Goal: Navigation & Orientation: Find specific page/section

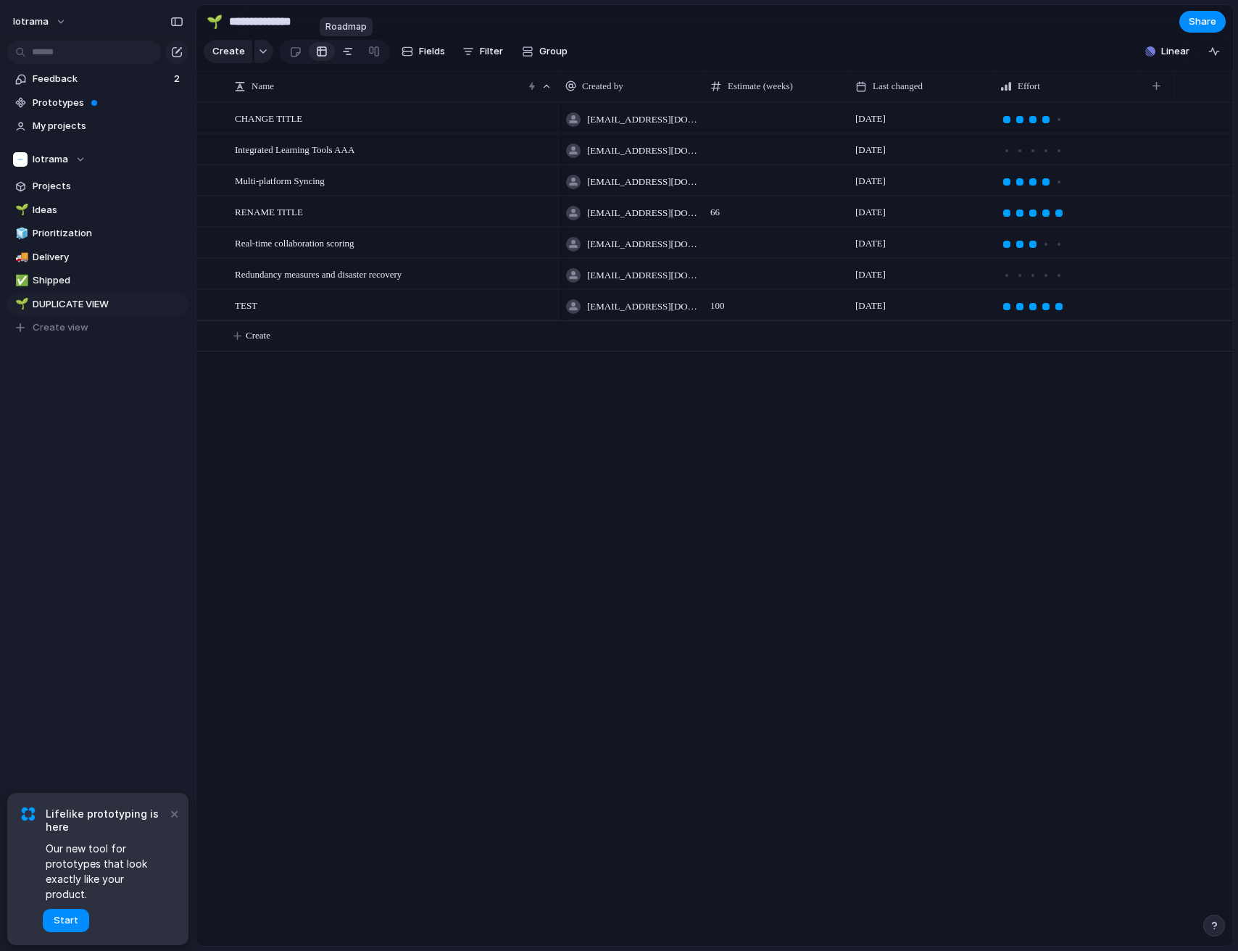
click at [349, 53] on div at bounding box center [348, 51] width 12 height 23
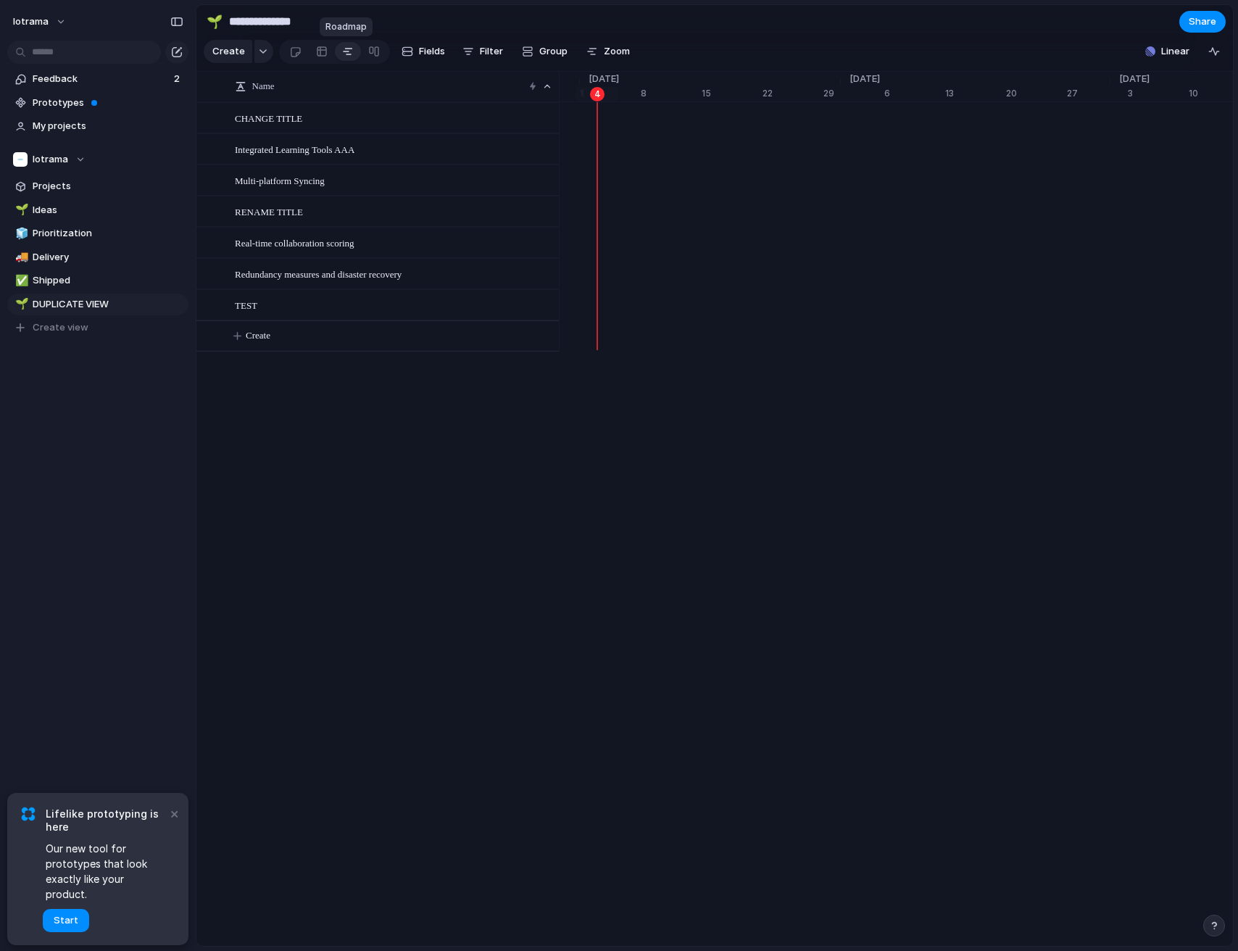
scroll to position [0, 9511]
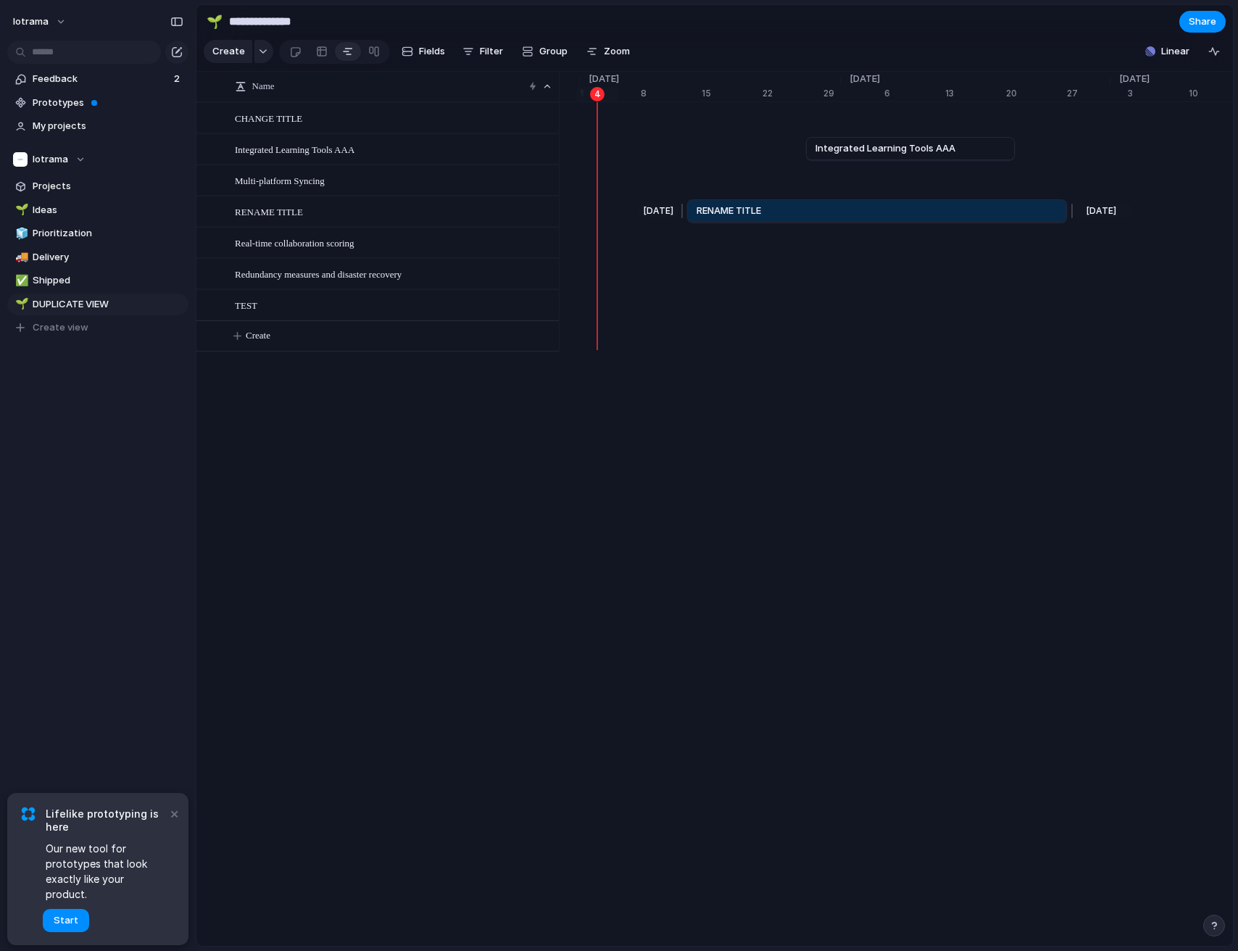
drag, startPoint x: 858, startPoint y: 209, endPoint x: 688, endPoint y: 210, distance: 170.3
click at [688, 210] on div at bounding box center [683, 210] width 17 height 23
click at [172, 822] on button "×" at bounding box center [173, 812] width 17 height 17
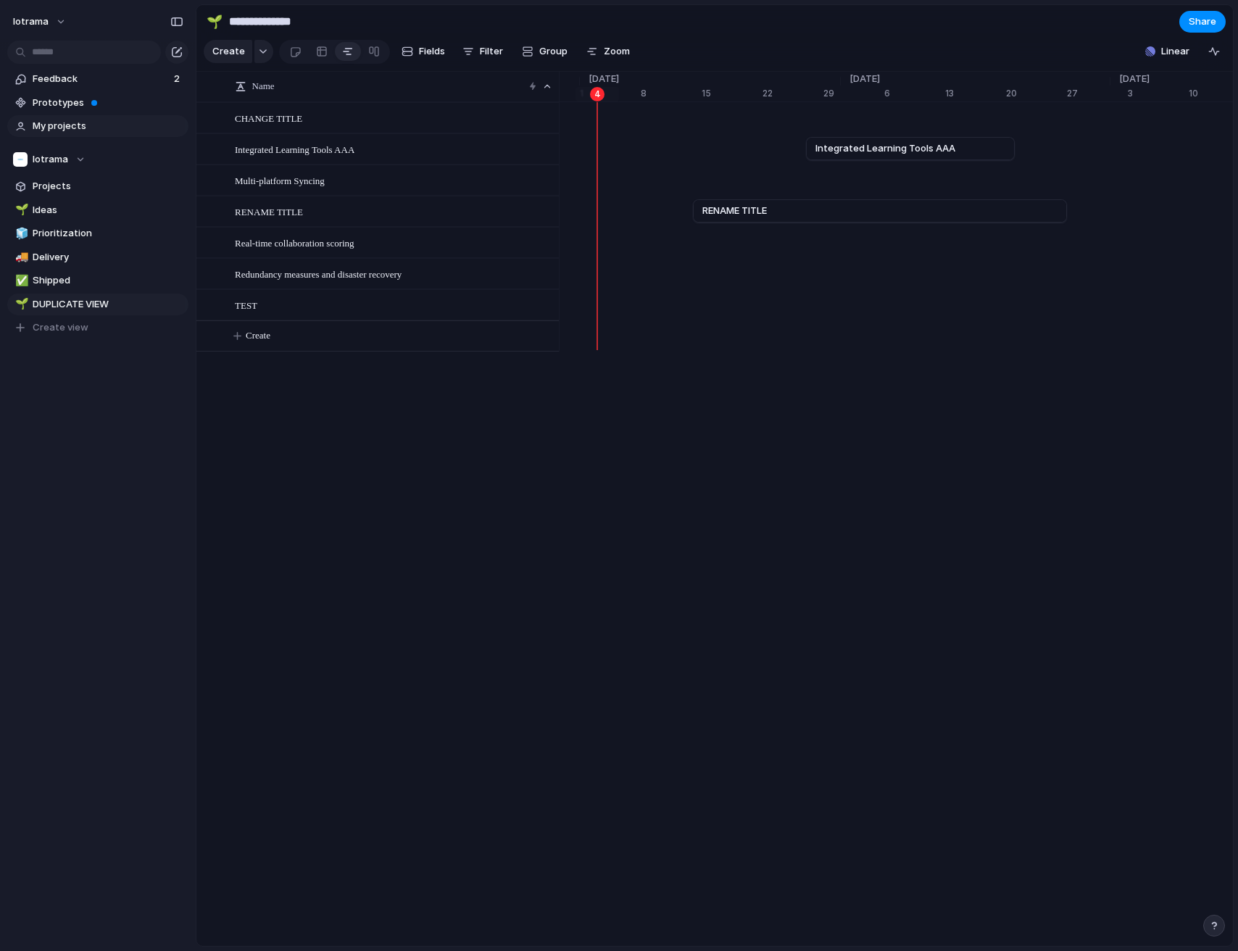
click at [86, 122] on span "My projects" at bounding box center [108, 126] width 151 height 14
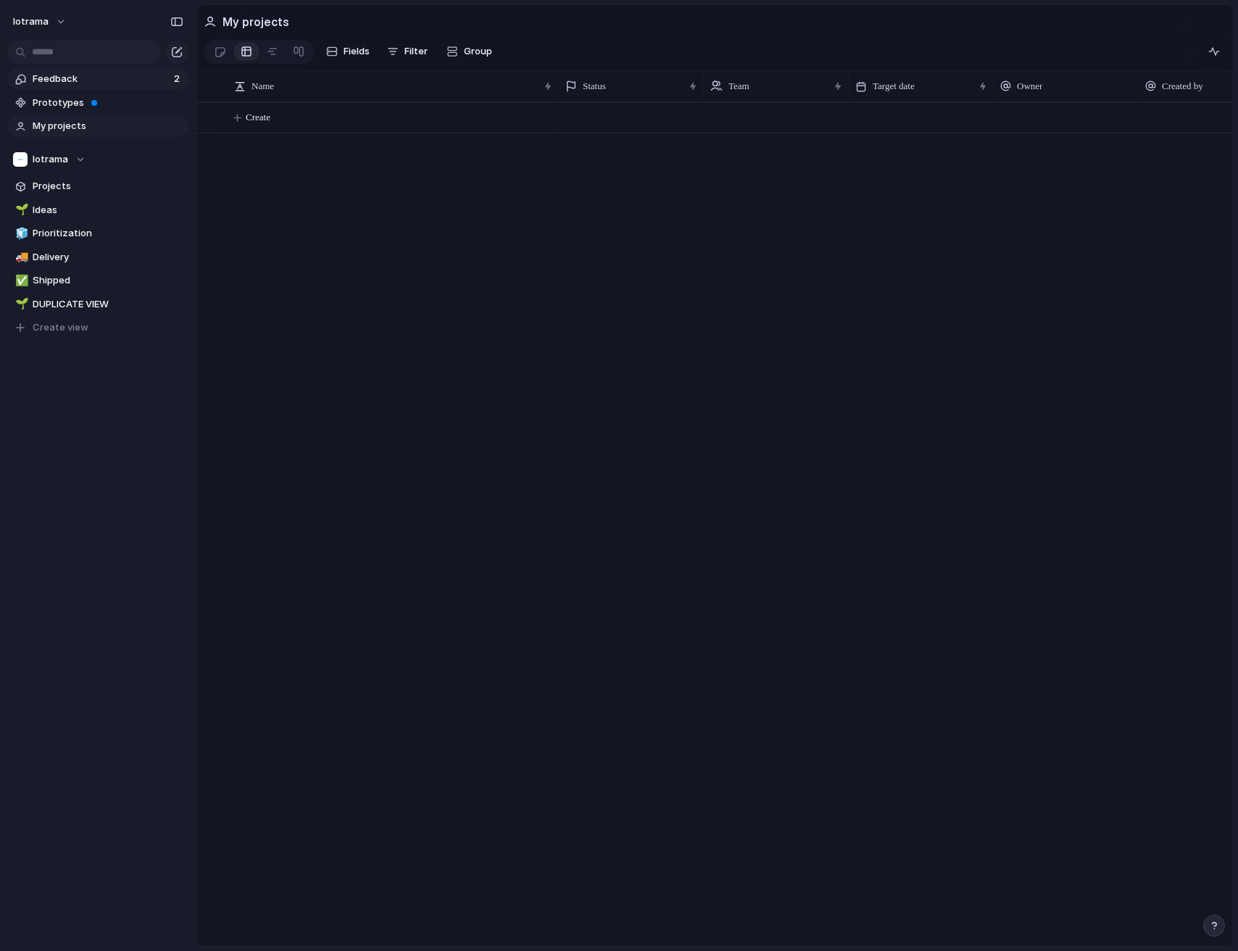
click at [65, 82] on span "Feedback" at bounding box center [101, 79] width 137 height 14
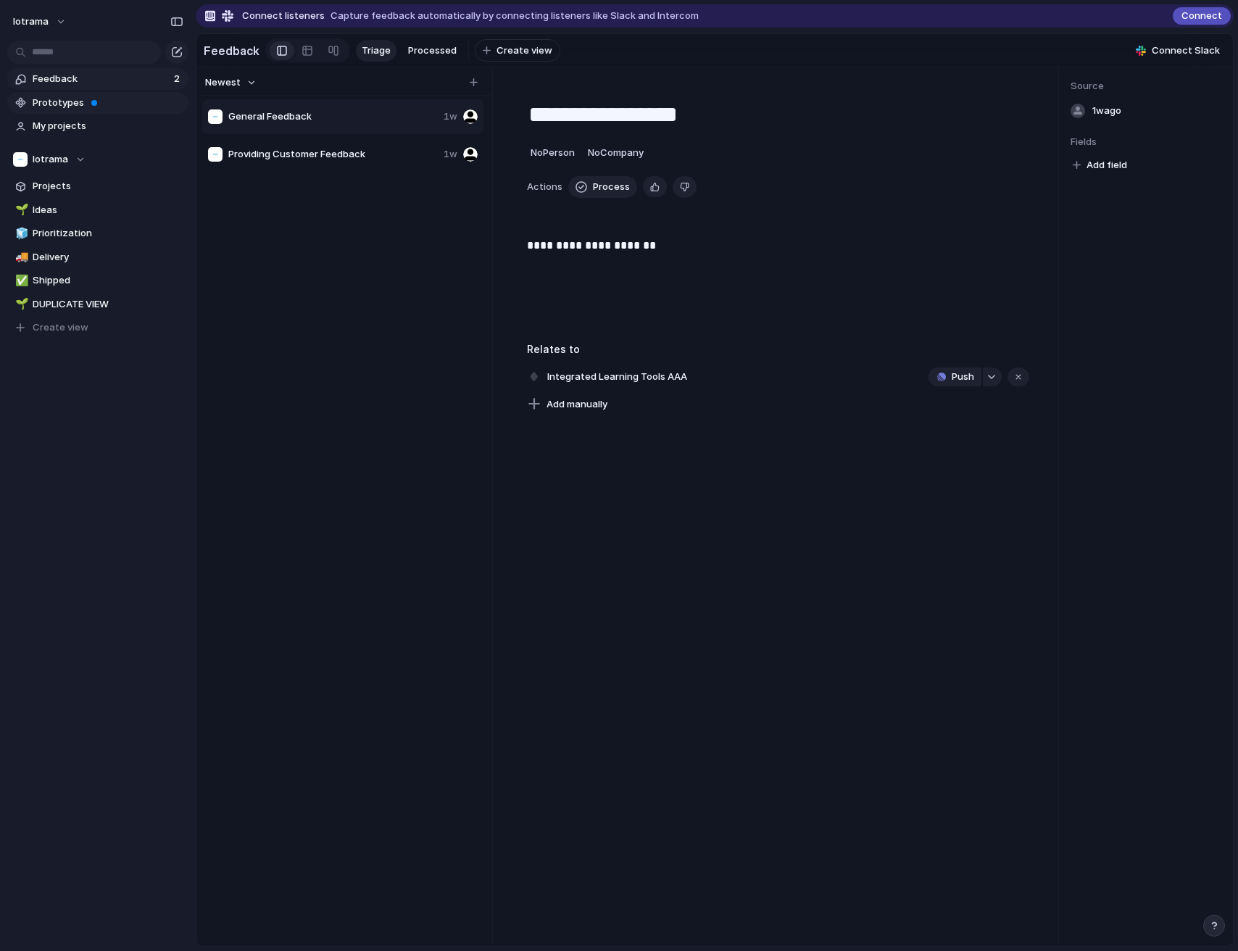
click at [71, 107] on span "Prototypes" at bounding box center [108, 103] width 151 height 14
click at [50, 175] on link "Projects" at bounding box center [97, 186] width 181 height 22
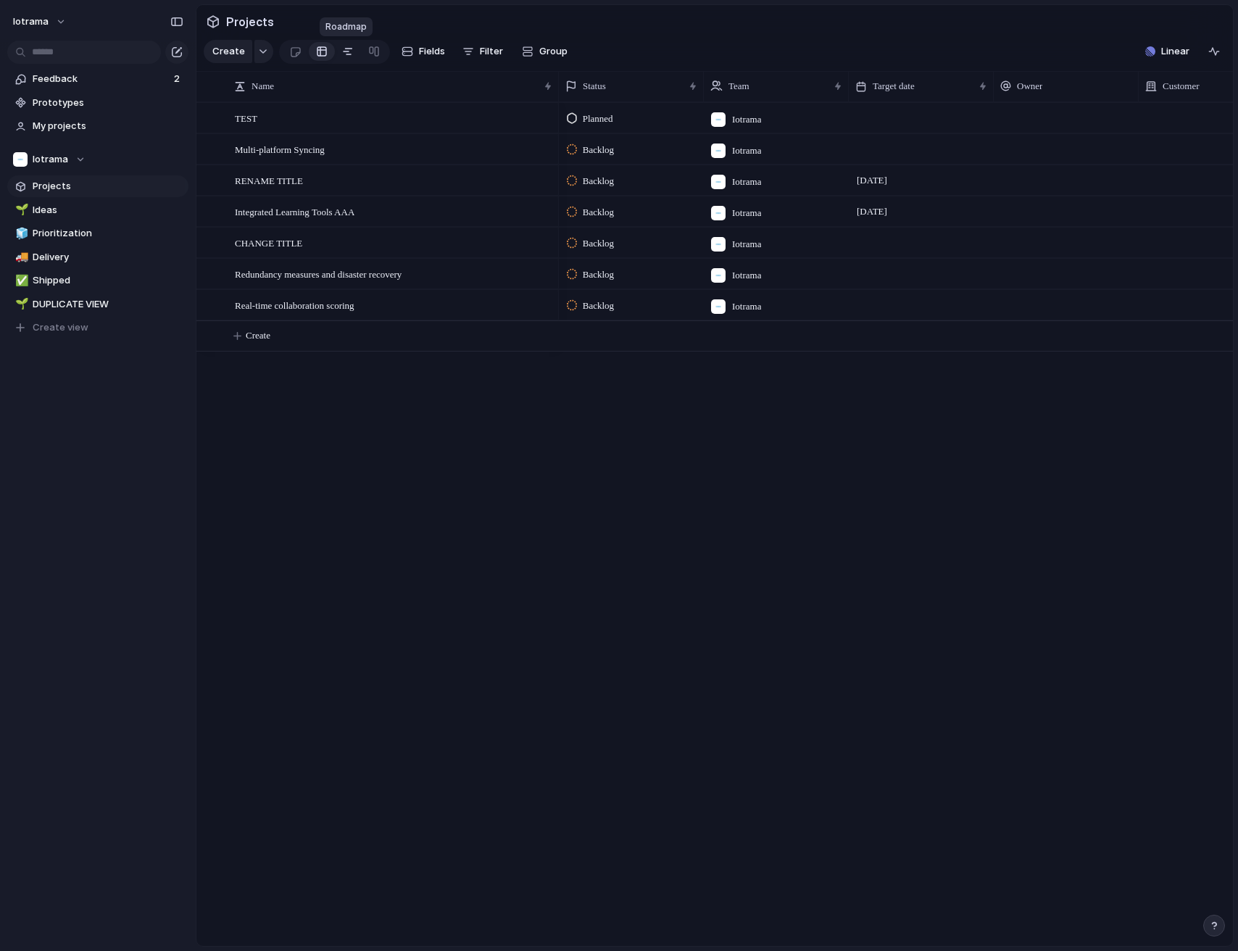
click at [342, 52] on div at bounding box center [348, 51] width 12 height 23
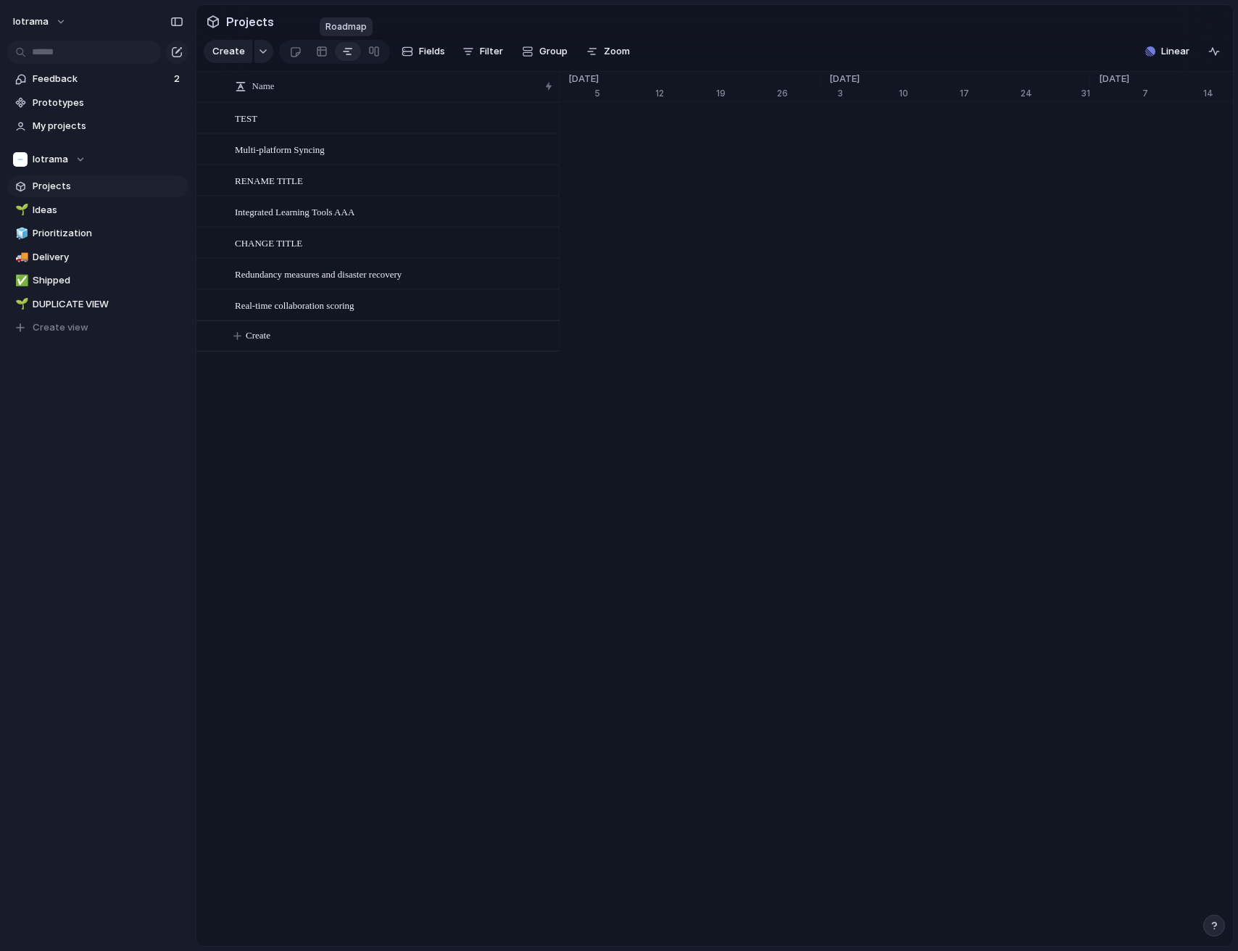
scroll to position [0, 9222]
drag, startPoint x: 874, startPoint y: 77, endPoint x: 657, endPoint y: 87, distance: 217.7
click at [657, 87] on div "4 Aug 7 Sep '22 5 12 19 26 Oct '22 3 10 17 24 31 Nov '22 7 14 21 28 Dec '22 5 1…" at bounding box center [1000, 86] width 19324 height 29
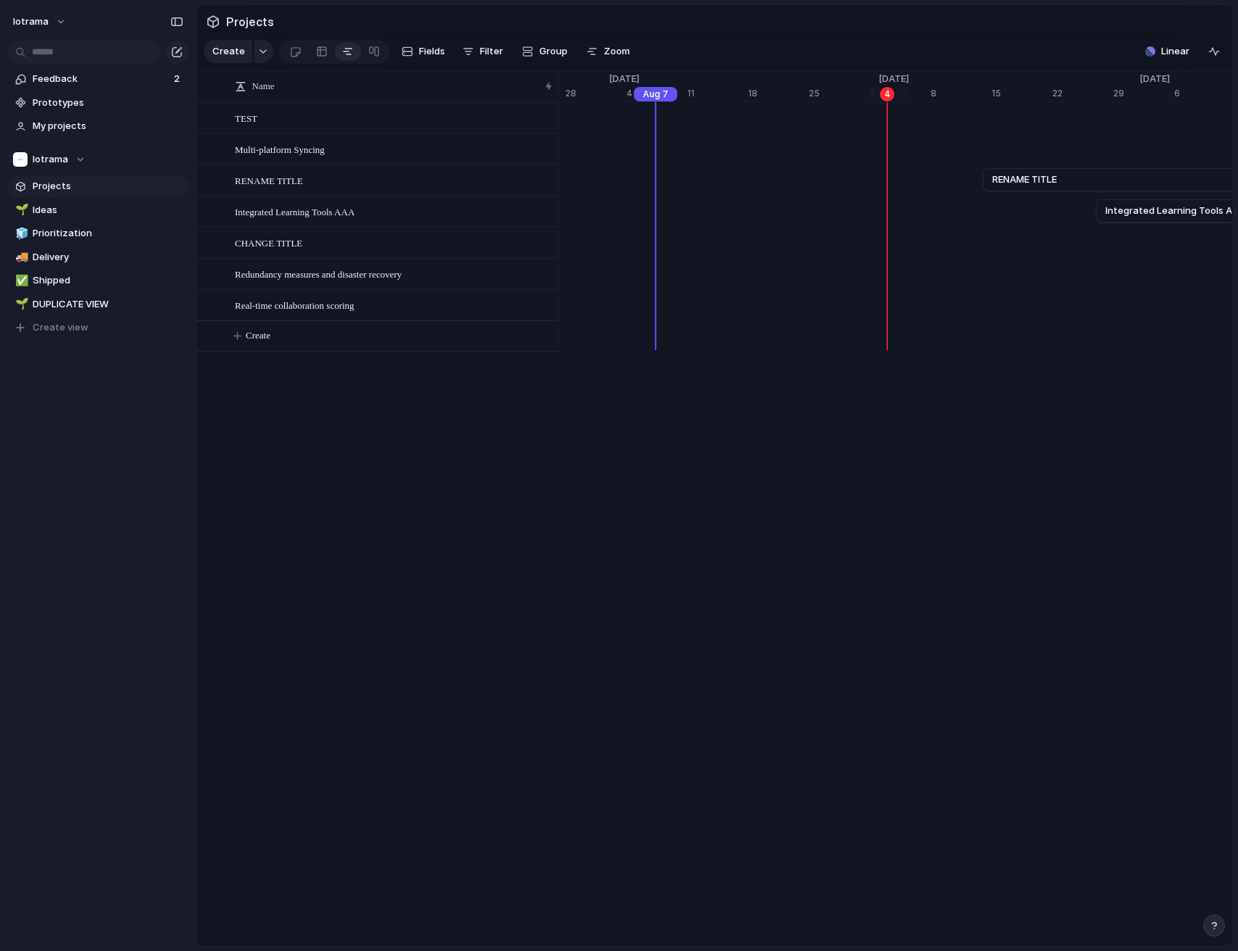
click at [593, 154] on div "Remove" at bounding box center [619, 475] width 1238 height 951
click at [651, 214] on div "Sep 27 Integrated Learning Tools AAA Oct 21" at bounding box center [1000, 211] width 19324 height 31
click at [603, 204] on div "Sep 27 Integrated Learning Tools AAA Oct 21" at bounding box center [1000, 211] width 19324 height 31
click at [1000, 194] on div "Sep 14 RENAME TITLE Oct 27" at bounding box center [1000, 180] width 19324 height 31
click at [939, 259] on div "Sep 9 Redundancy measures and disaster recovery Oct 3" at bounding box center [1000, 273] width 19324 height 31
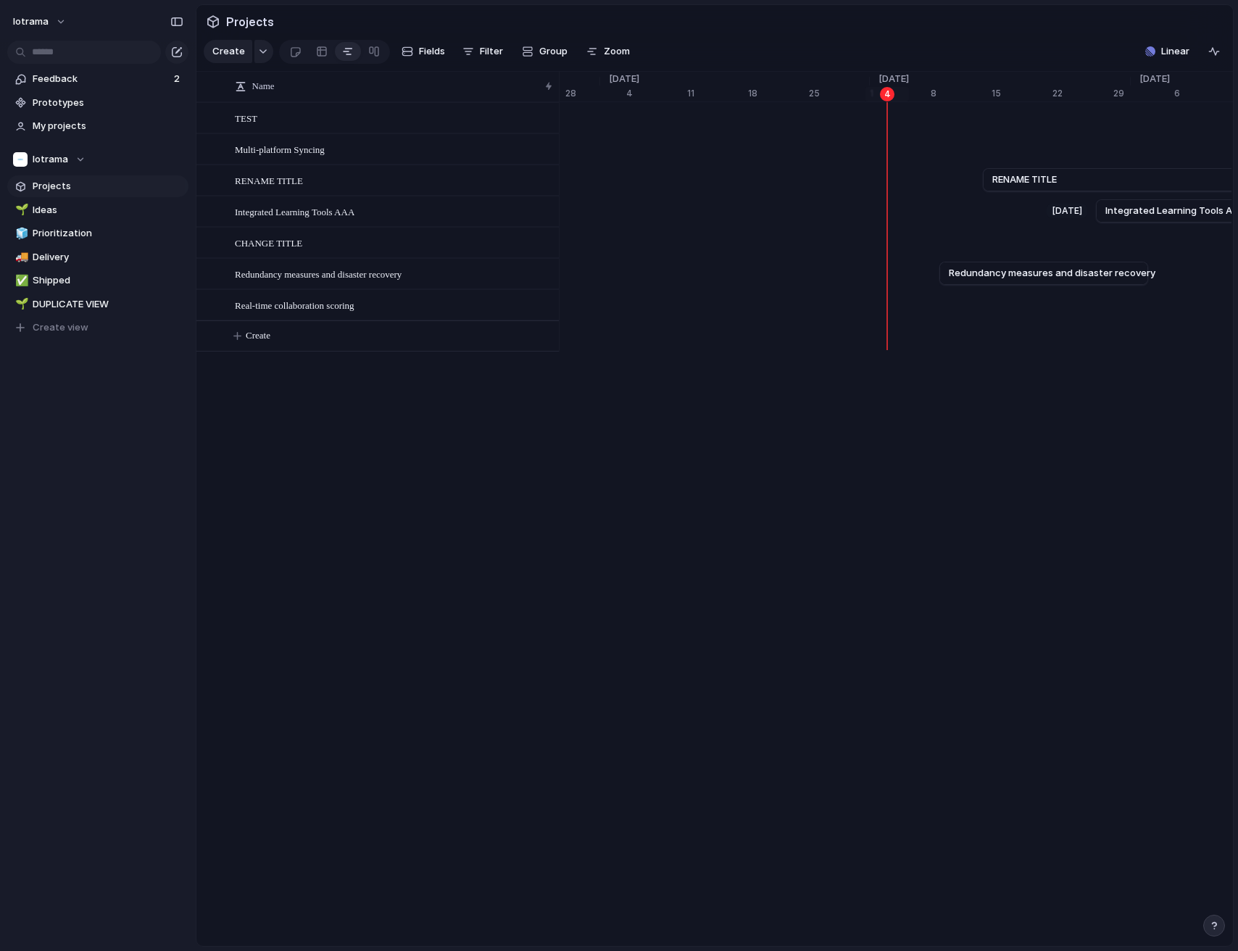
click at [573, 196] on div "Sep 27 Integrated Learning Tools AAA Oct 21" at bounding box center [1000, 211] width 19324 height 31
click at [964, 134] on div "Multi-platform Syncing" at bounding box center [1000, 148] width 19324 height 31
click at [526, 49] on div "button" at bounding box center [528, 52] width 12 height 12
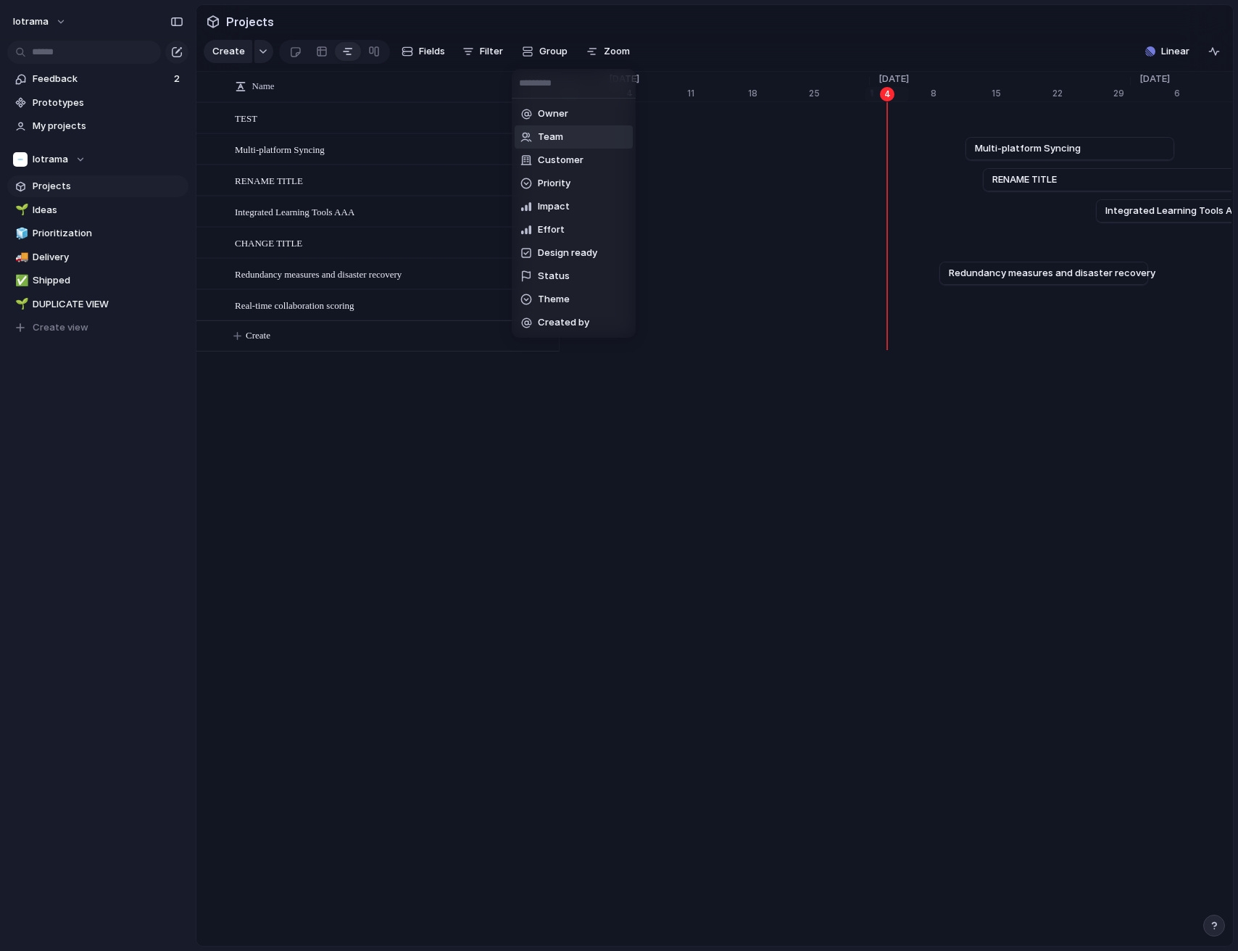
click at [551, 136] on span "Team" at bounding box center [550, 137] width 25 height 14
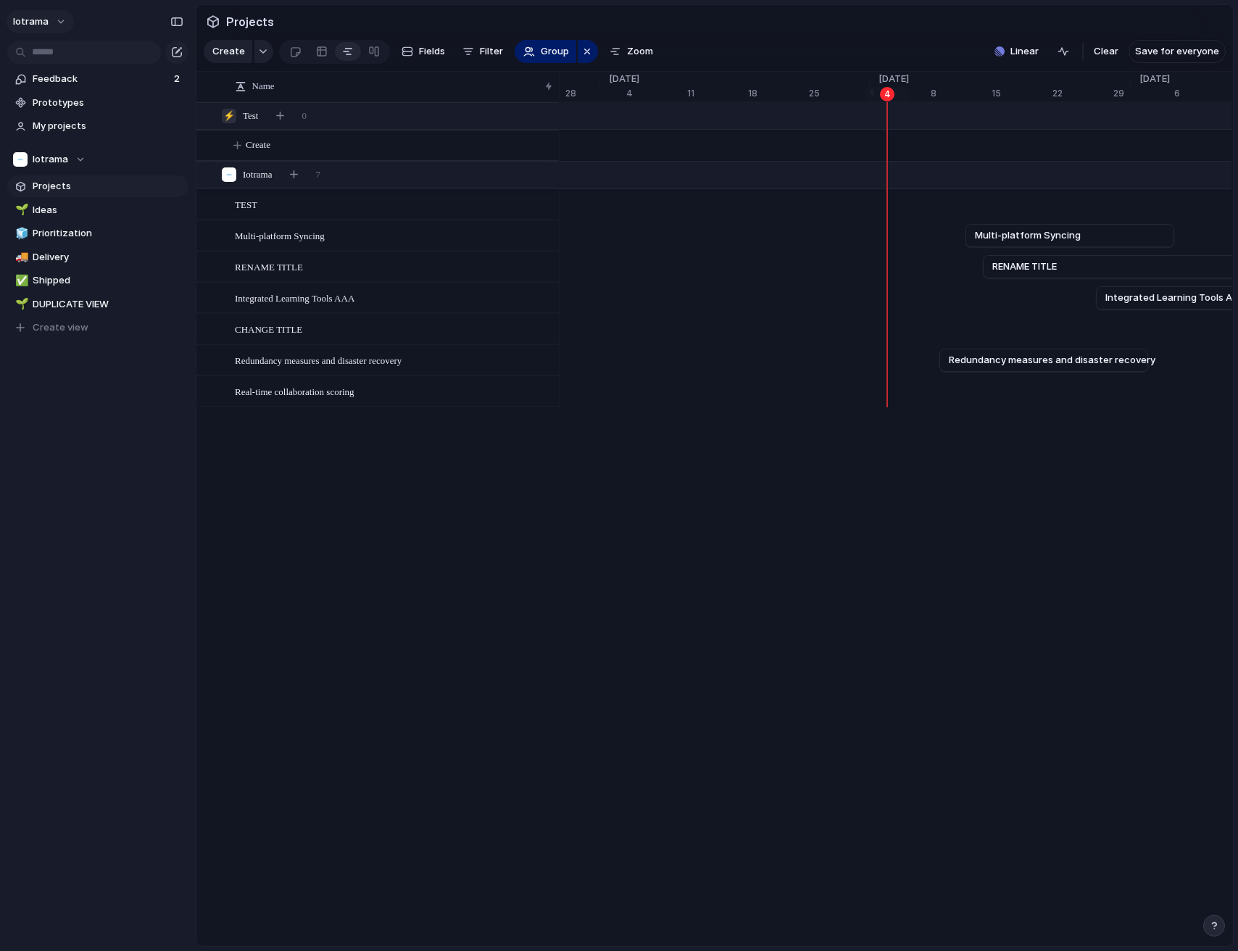
click at [53, 22] on button "iotrama" at bounding box center [40, 21] width 67 height 23
click at [373, 490] on div "Settings Invite members Change theme Sign out" at bounding box center [619, 475] width 1238 height 951
click at [40, 25] on span "iotrama" at bounding box center [31, 21] width 36 height 14
click at [996, 214] on div "Settings Invite members Change theme Sign out" at bounding box center [619, 475] width 1238 height 951
drag, startPoint x: 886, startPoint y: 255, endPoint x: 1010, endPoint y: 191, distance: 140.0
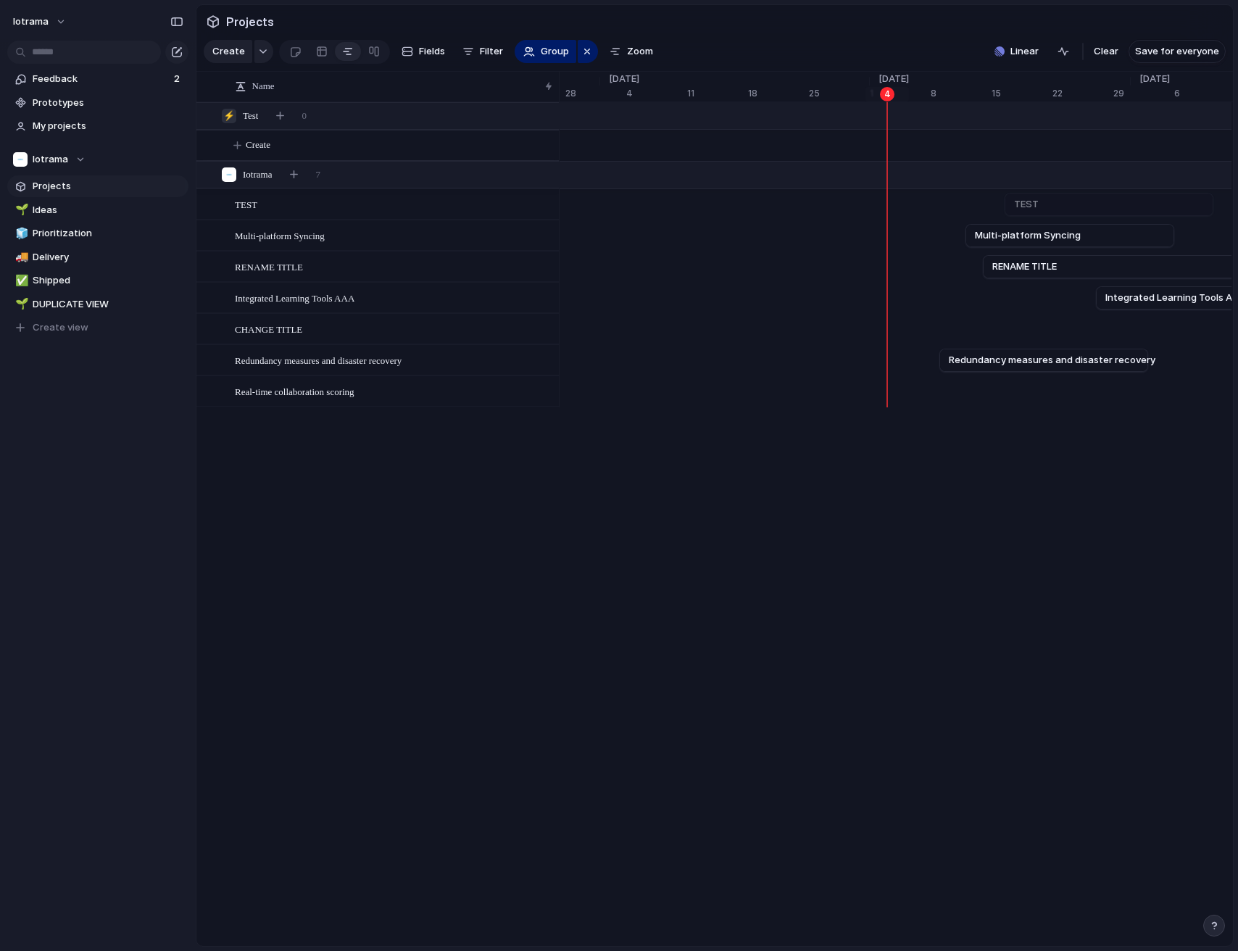
click at [1018, 191] on div "TEST Sep 12 Multi-platform Syncing Oct 6 Sep 14 RENAME TITLE Oct 27 Sep 27 Inte…" at bounding box center [895, 254] width 673 height 305
click at [998, 94] on div "Sep 15" at bounding box center [994, 94] width 43 height 14
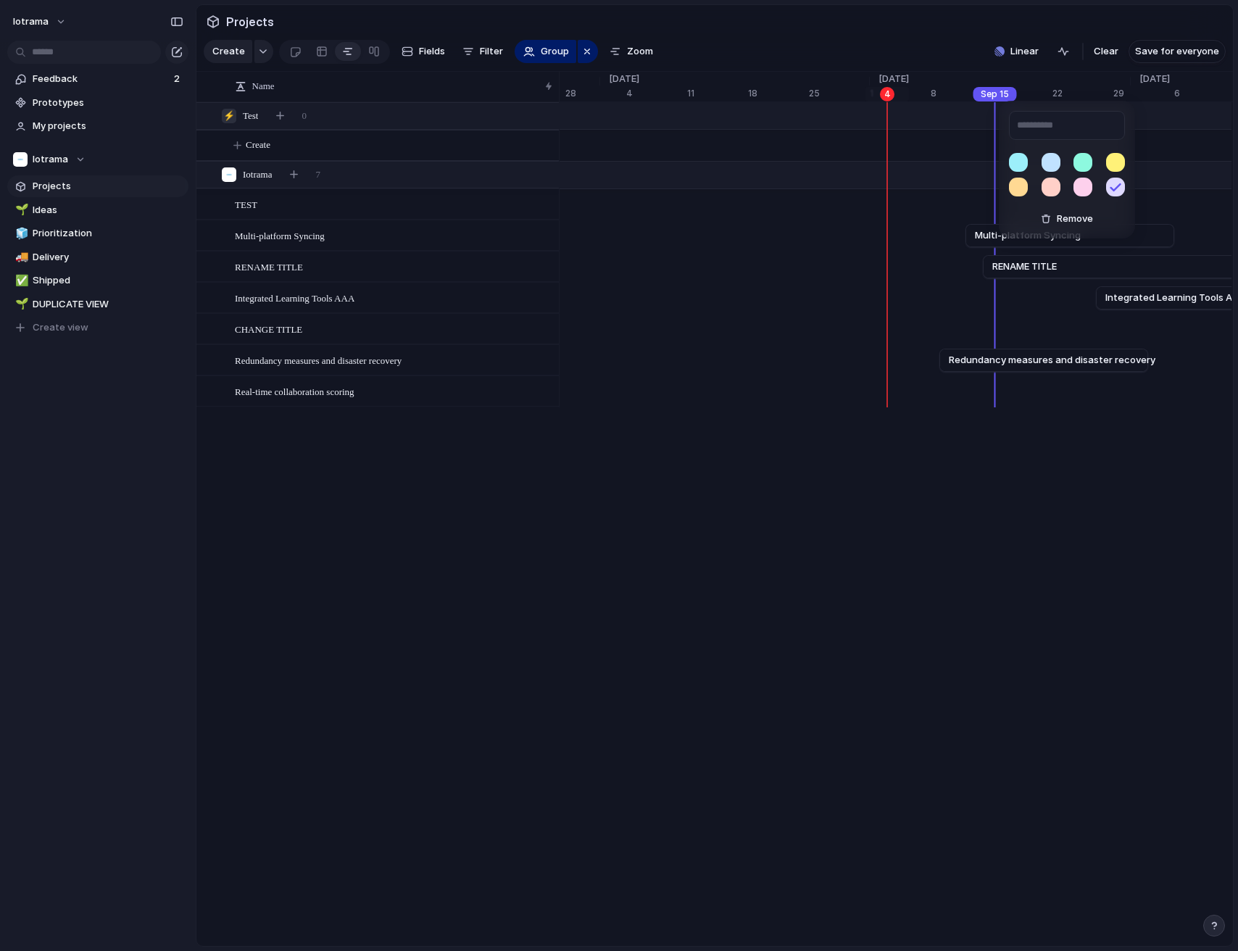
click at [1068, 96] on div "Remove" at bounding box center [619, 475] width 1238 height 951
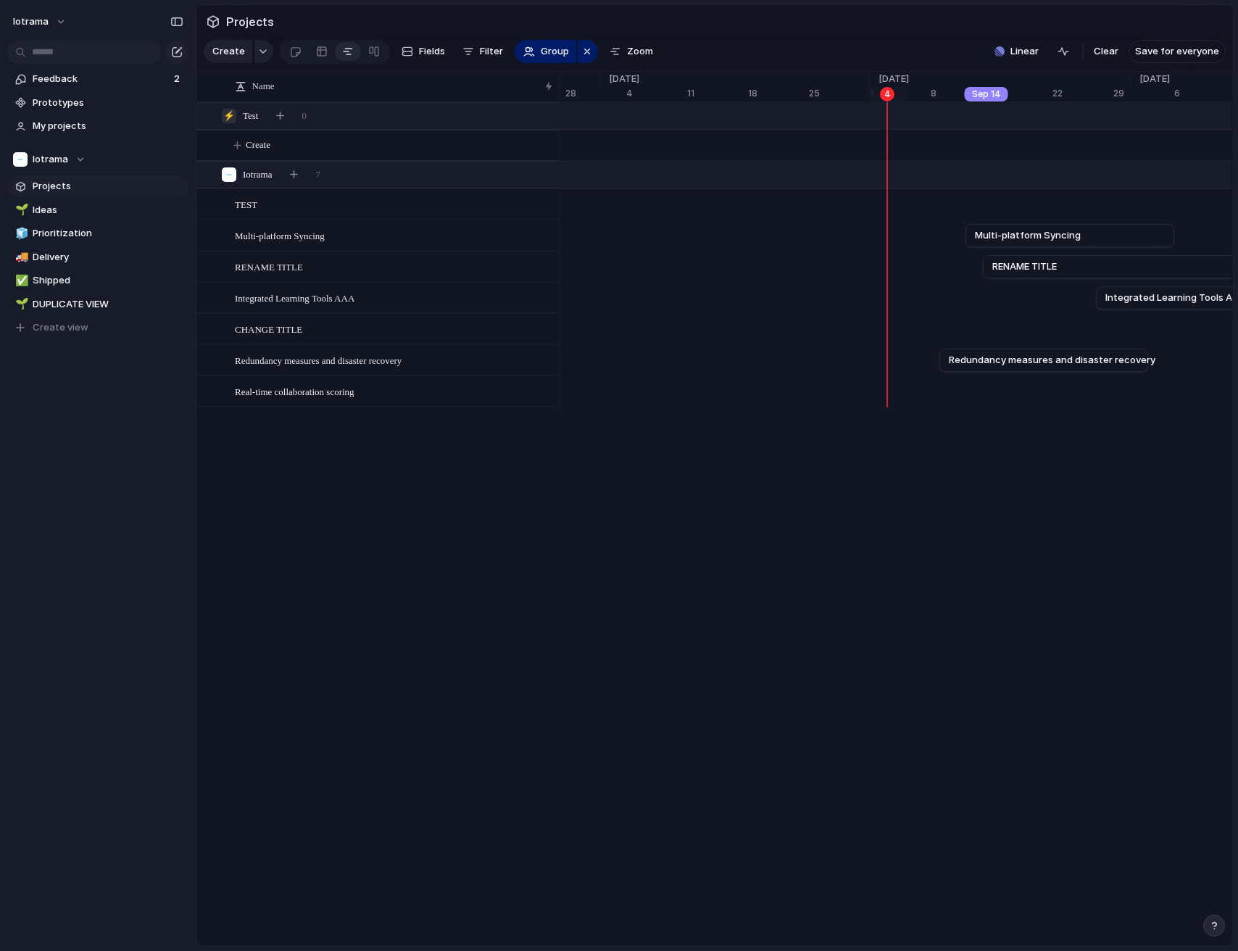
click at [983, 96] on div "Sep 14" at bounding box center [986, 94] width 43 height 14
click at [1052, 97] on div "Remove" at bounding box center [619, 475] width 1238 height 951
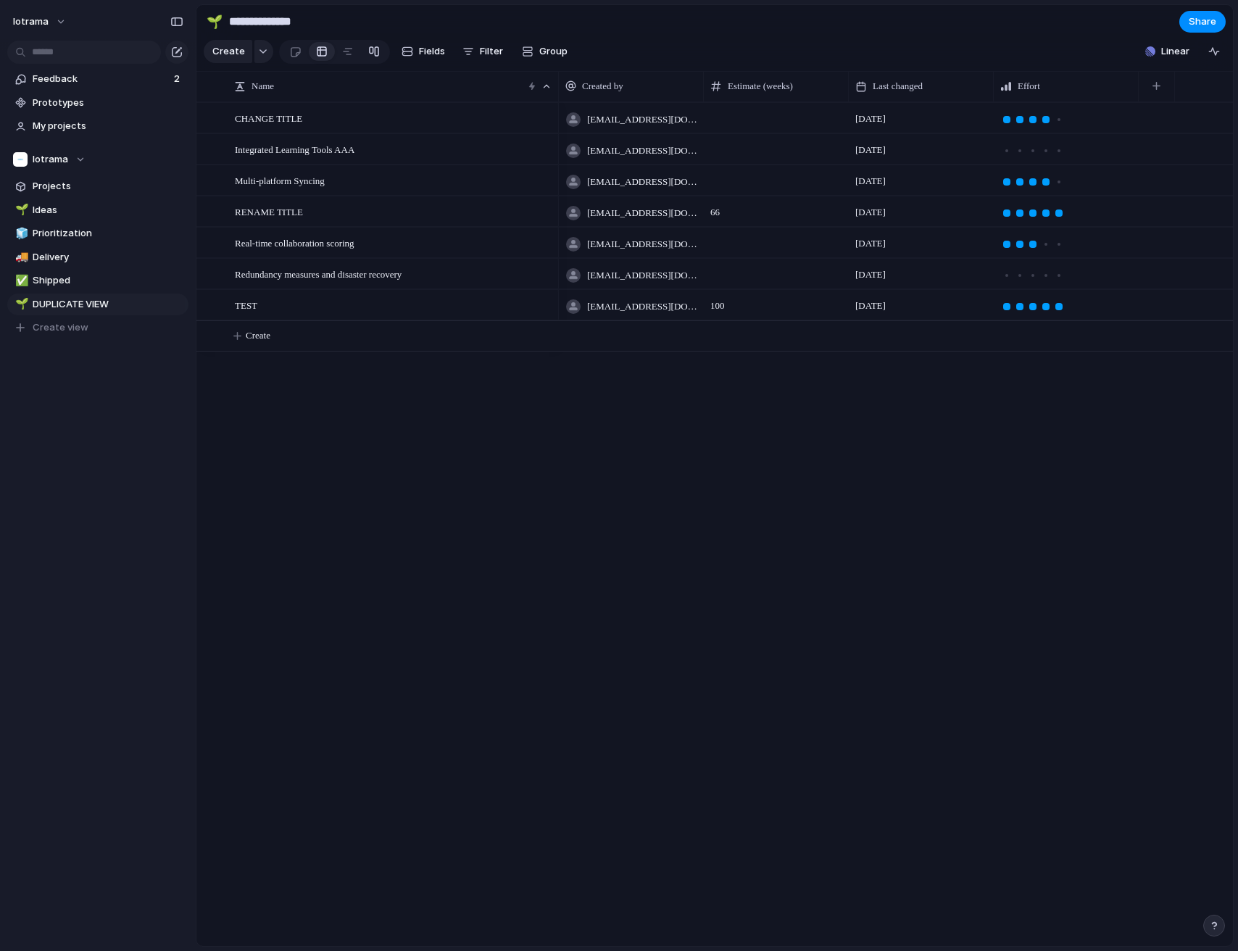
click at [370, 44] on div at bounding box center [374, 51] width 12 height 23
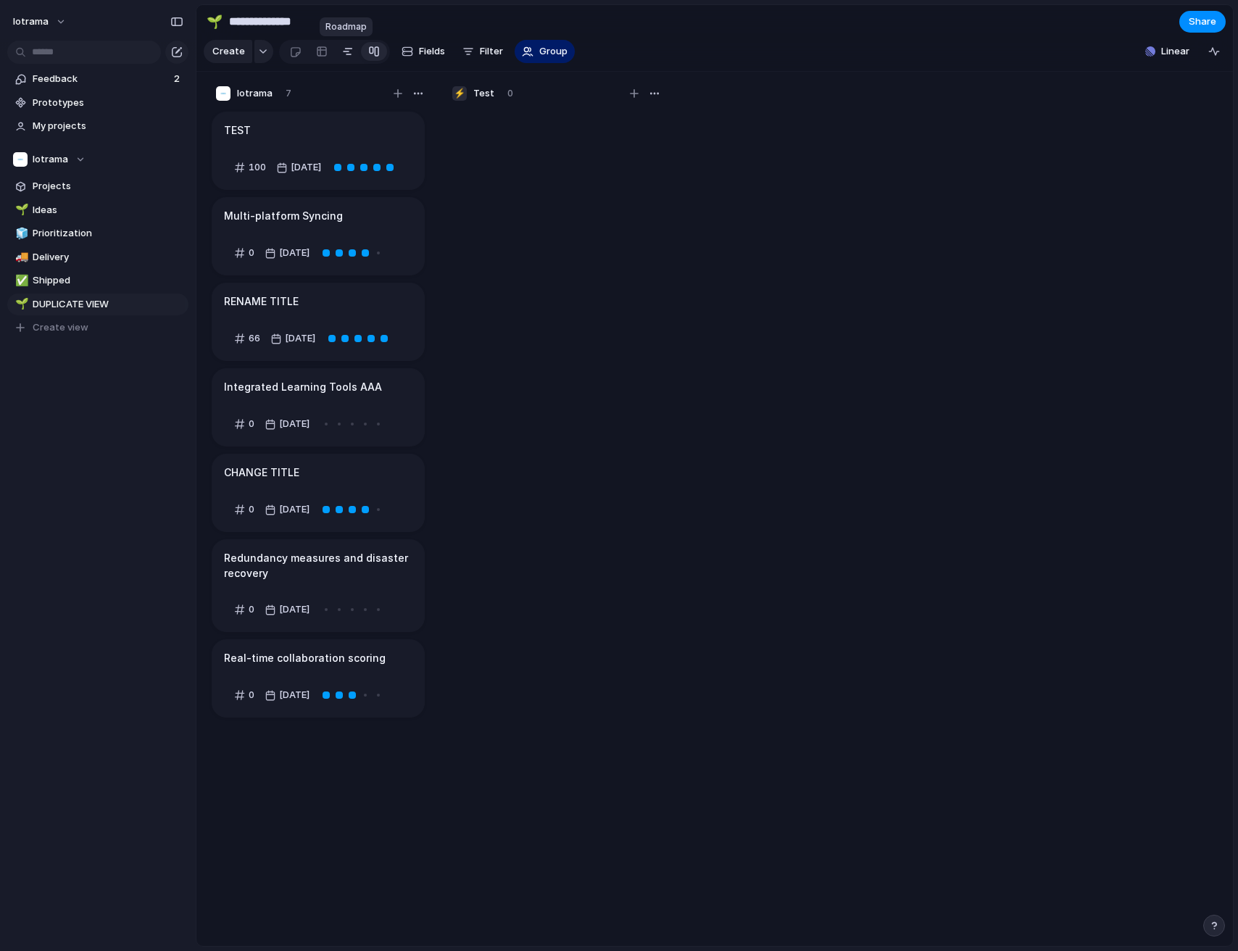
click at [343, 52] on div at bounding box center [348, 51] width 12 height 23
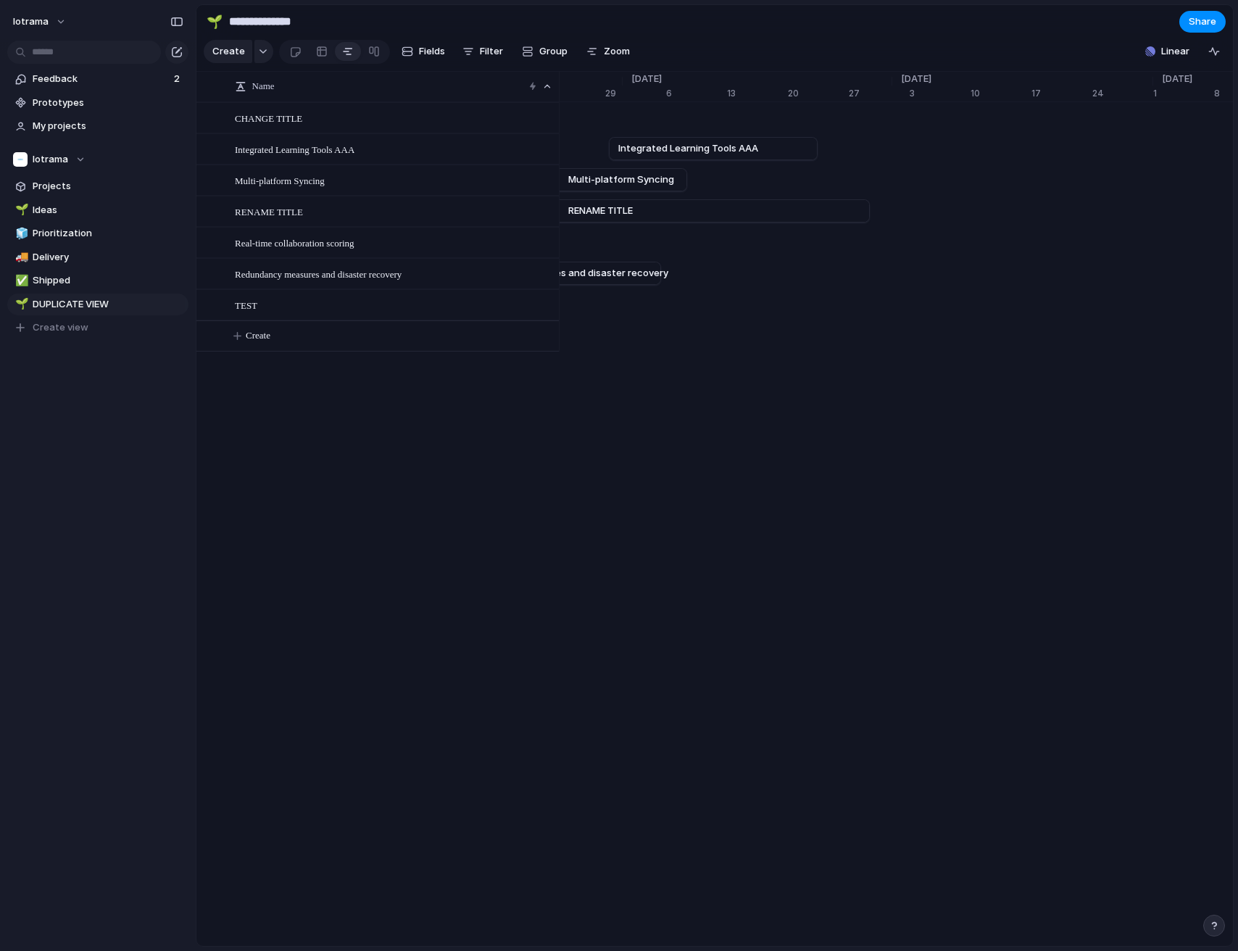
scroll to position [0, 9730]
